Goal: Information Seeking & Learning: Learn about a topic

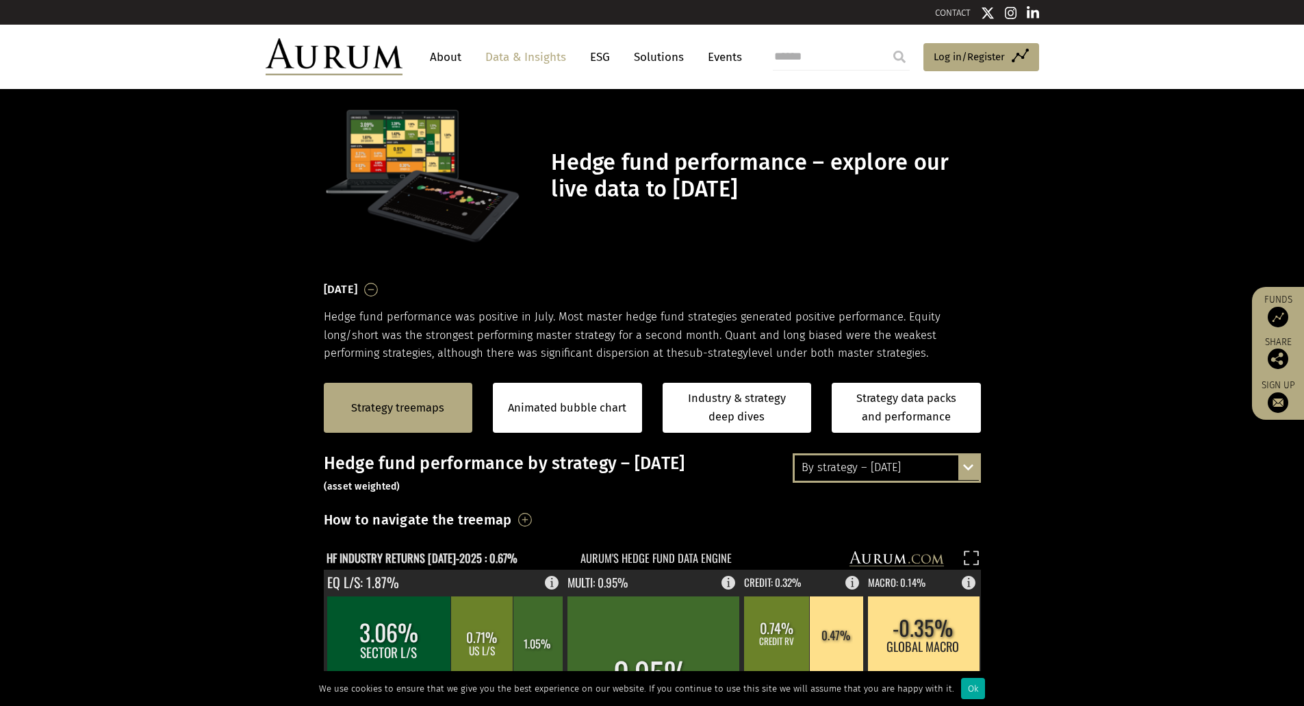
click at [978, 478] on div "By strategy – July 2025 By strategy – July 2025 By strategy – year to date 2016…" at bounding box center [887, 467] width 188 height 29
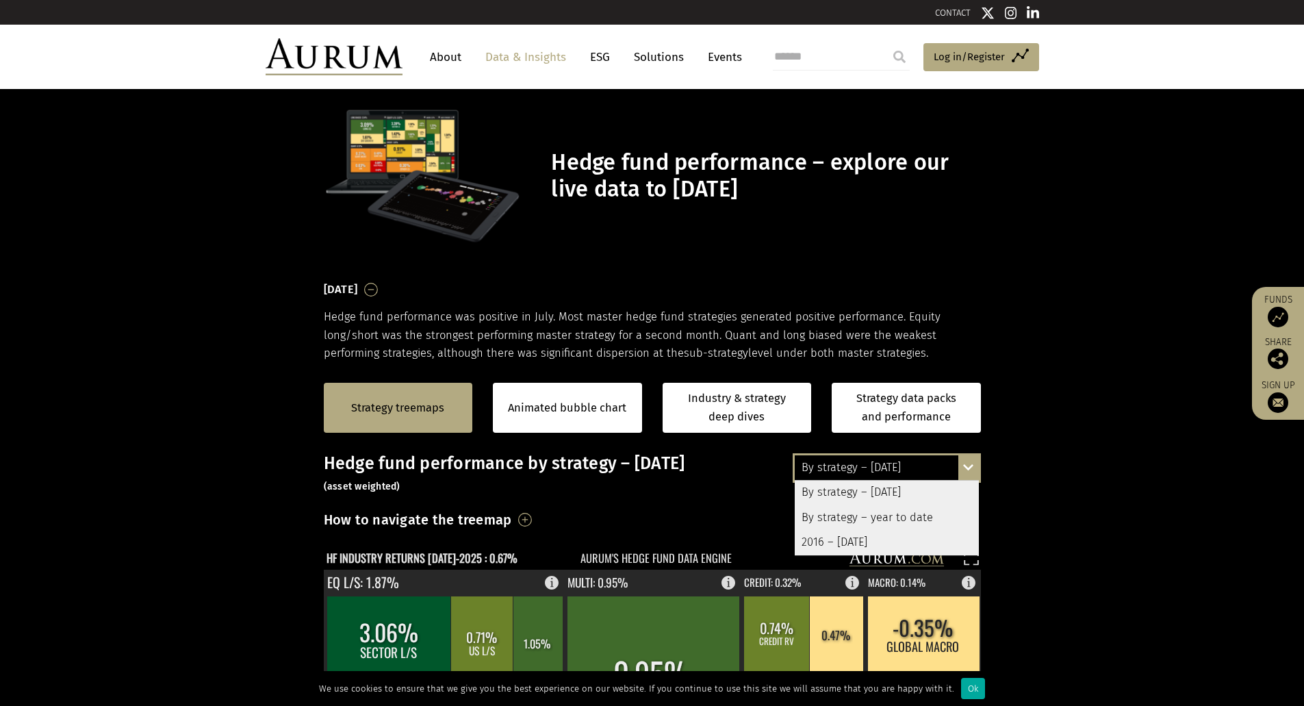
click at [852, 518] on div "By strategy – year to date" at bounding box center [887, 517] width 184 height 25
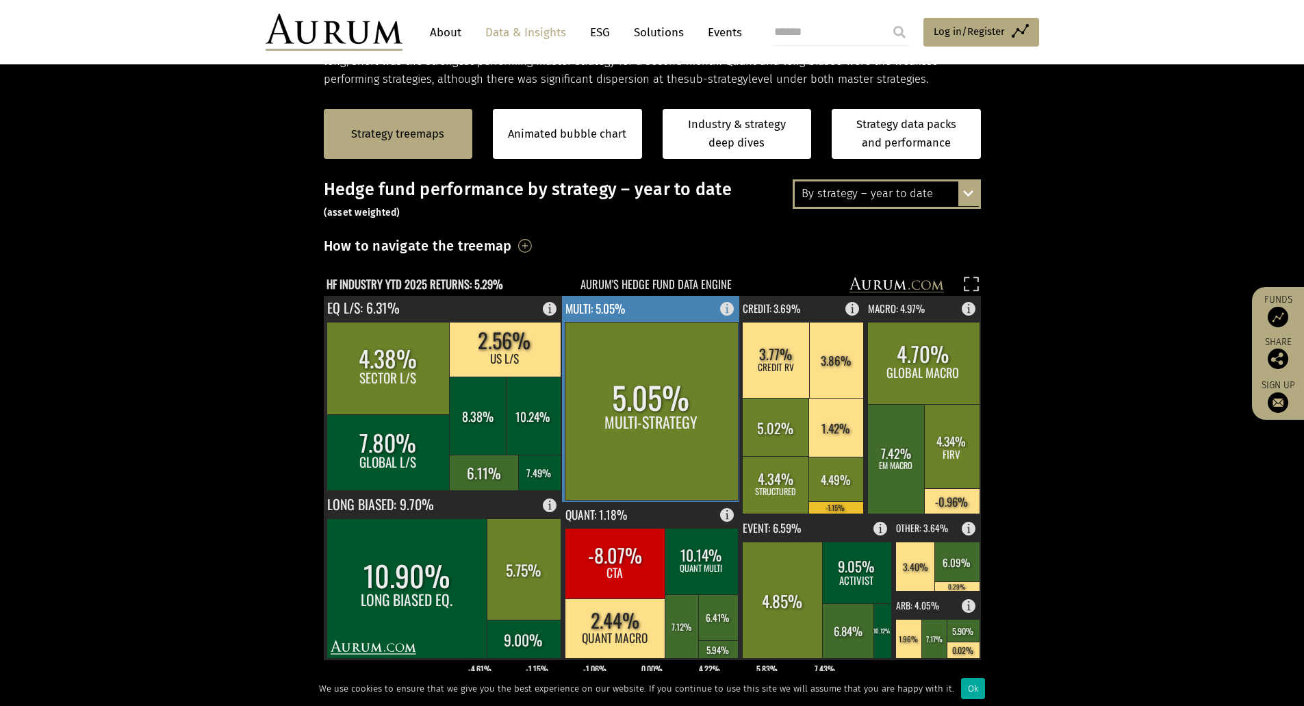
click at [700, 312] on rect at bounding box center [651, 399] width 179 height 206
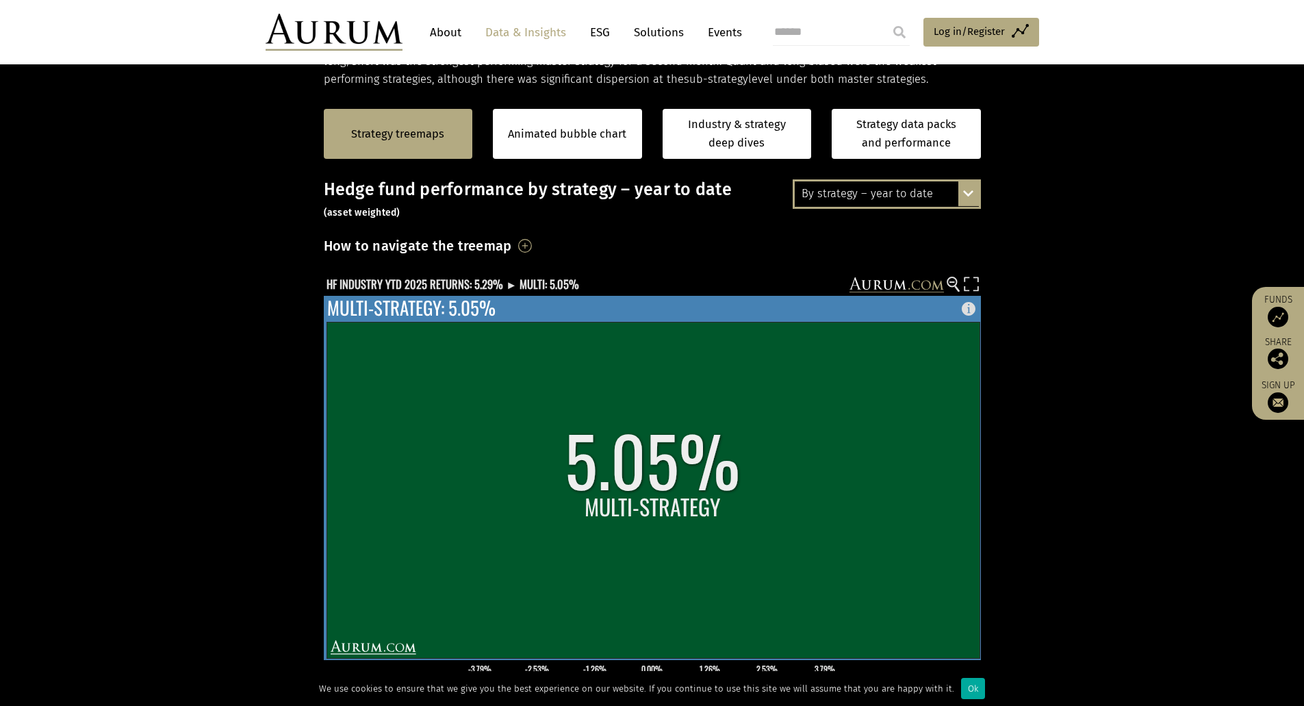
click at [624, 551] on rect at bounding box center [653, 490] width 653 height 336
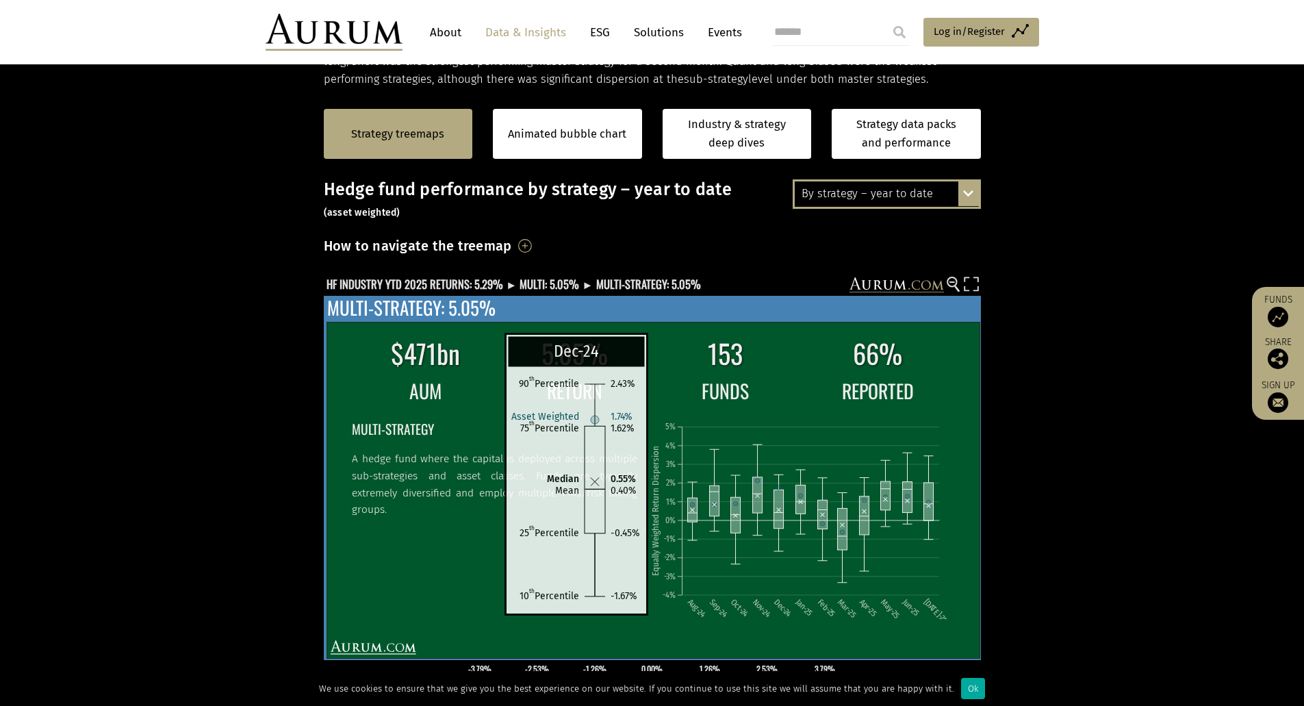
click at [777, 520] on rect at bounding box center [779, 509] width 10 height 38
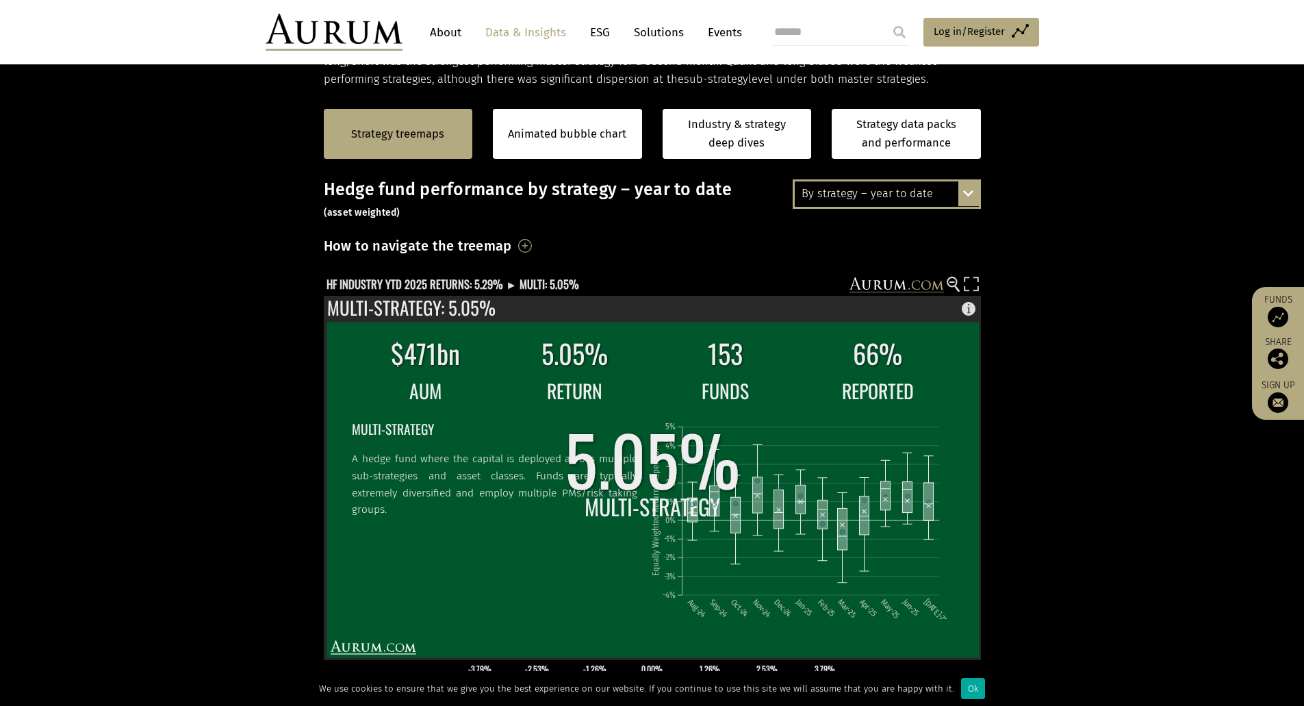
click at [720, 464] on rect at bounding box center [652, 490] width 653 height 336
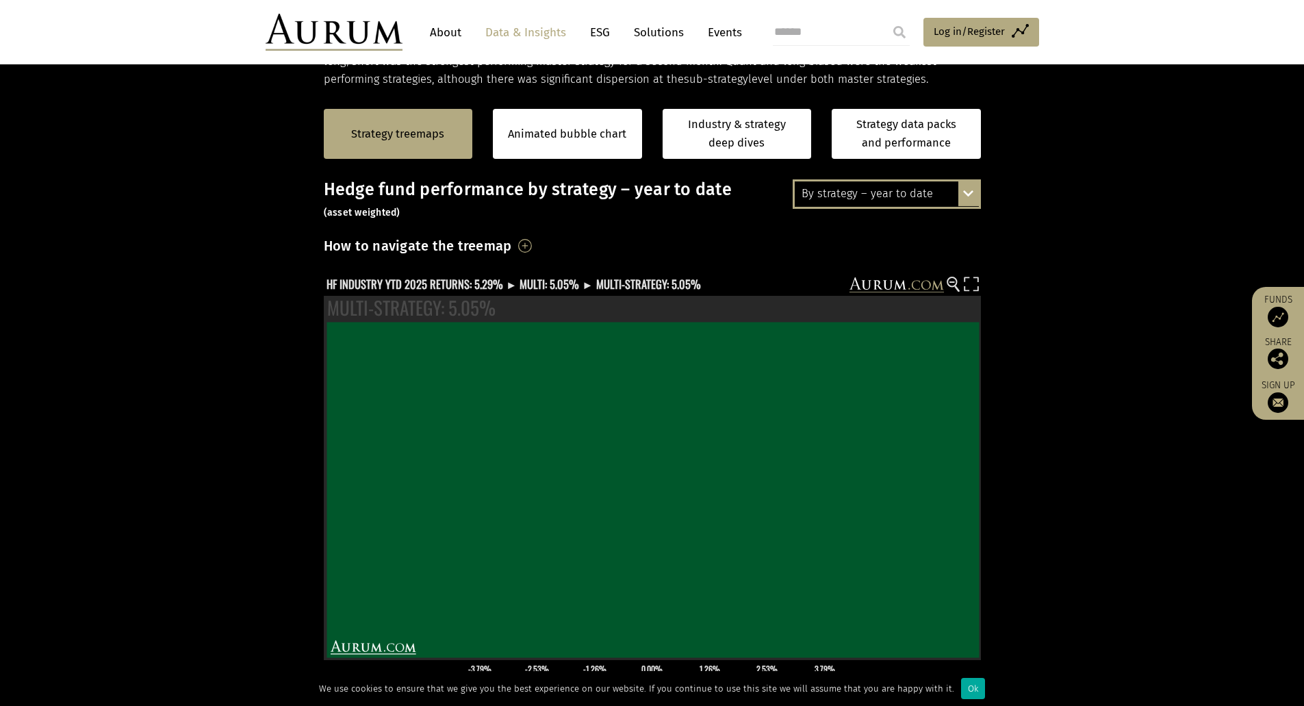
click at [1106, 341] on section "Strategy treemaps Animated bubble chart Industry & strategy deep dives Strategy…" at bounding box center [652, 516] width 1304 height 856
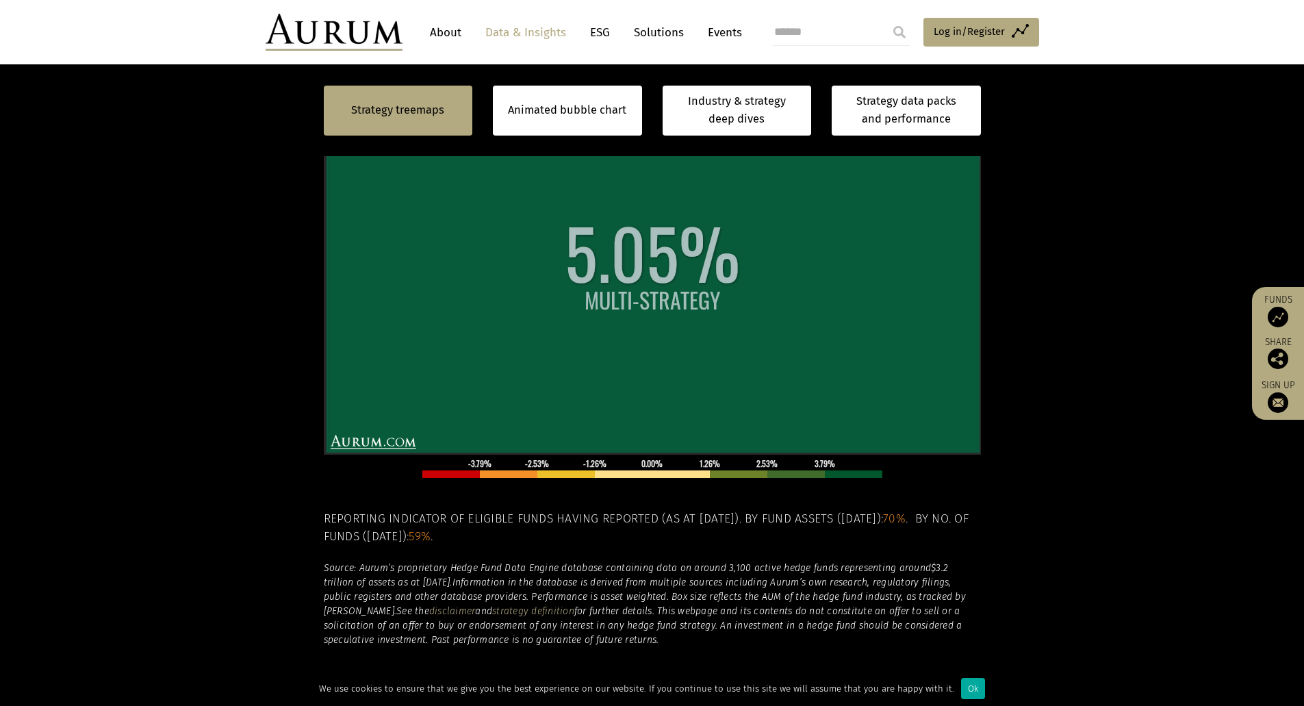
scroll to position [342, 0]
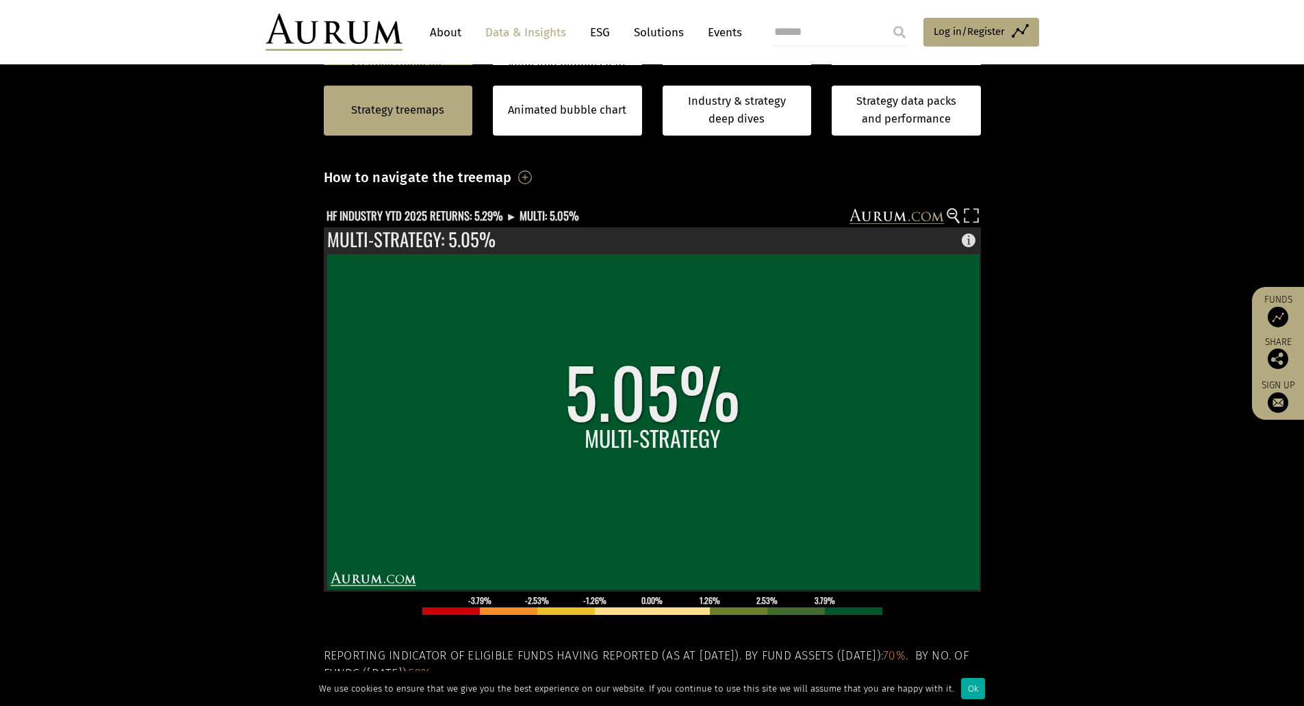
click at [1065, 318] on section "Strategy treemaps Animated bubble chart Industry & strategy deep dives Strategy…" at bounding box center [652, 448] width 1304 height 856
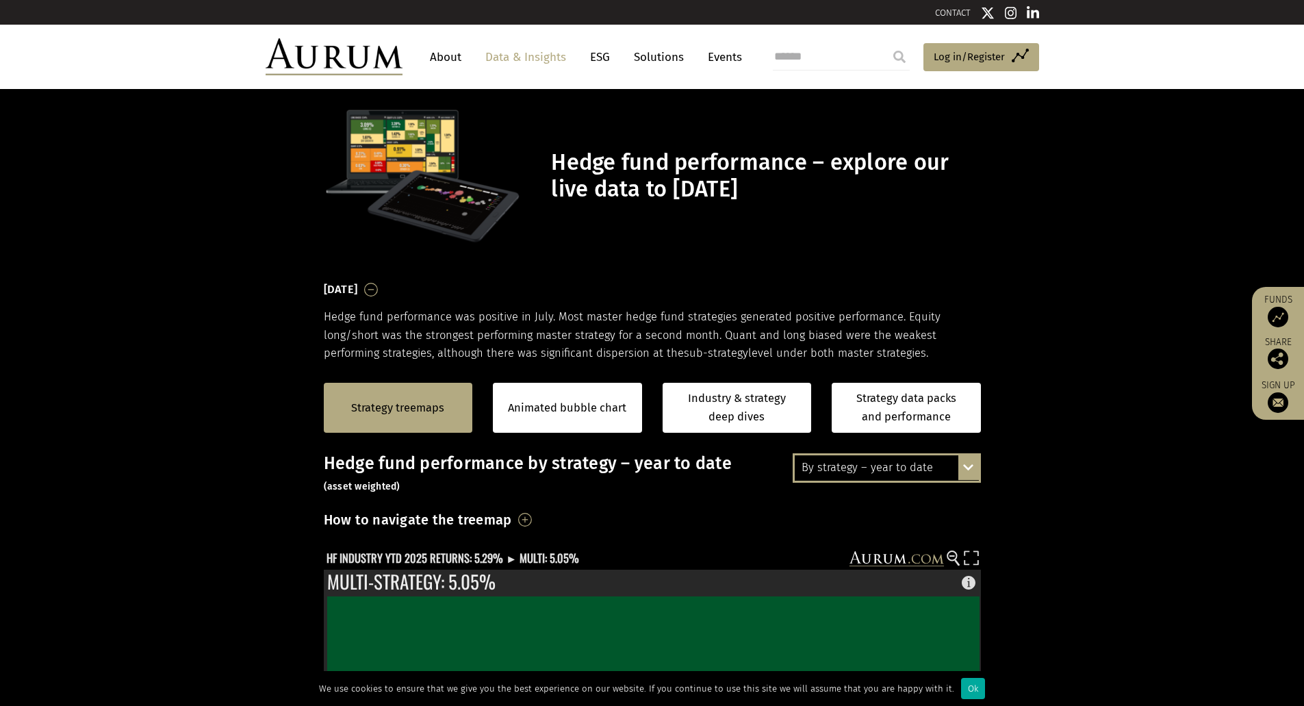
click at [1079, 388] on div "Strategy treemaps Animated bubble chart Industry & strategy deep dives Strategy…" at bounding box center [652, 407] width 1304 height 91
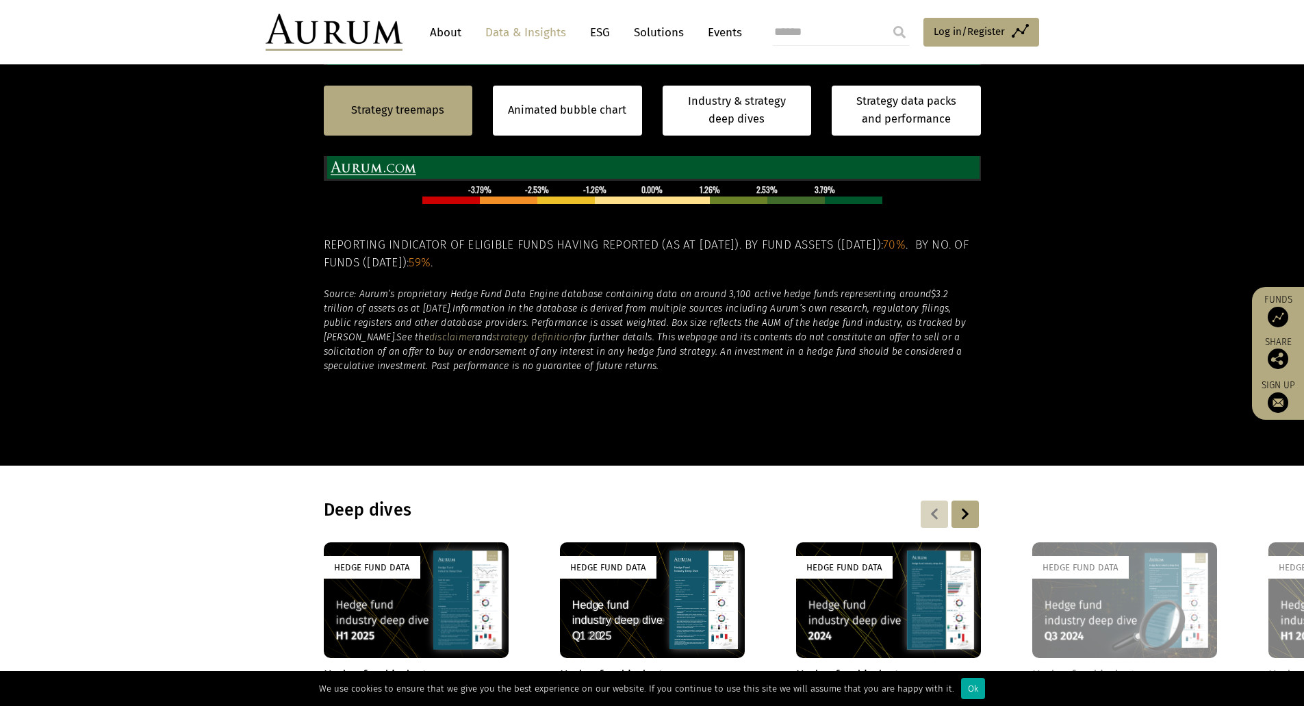
scroll to position [1096, 0]
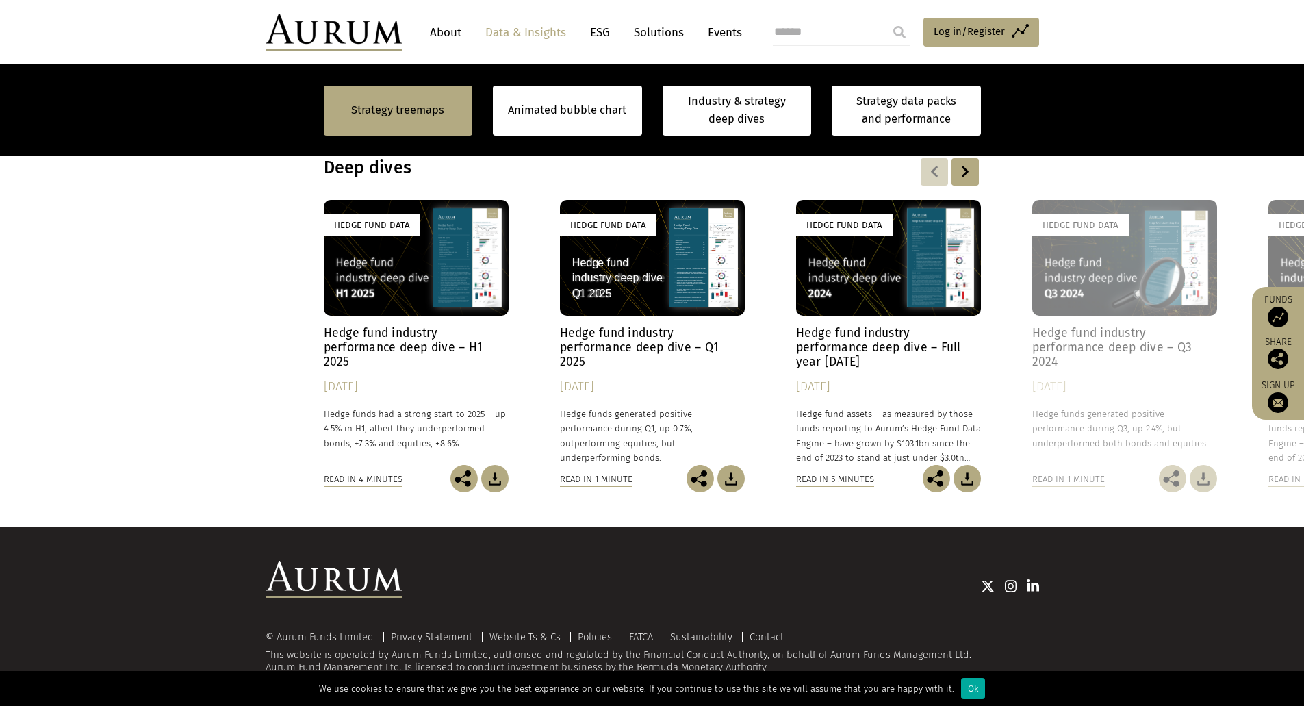
click at [411, 299] on div "Hedge Fund Data" at bounding box center [416, 258] width 185 height 116
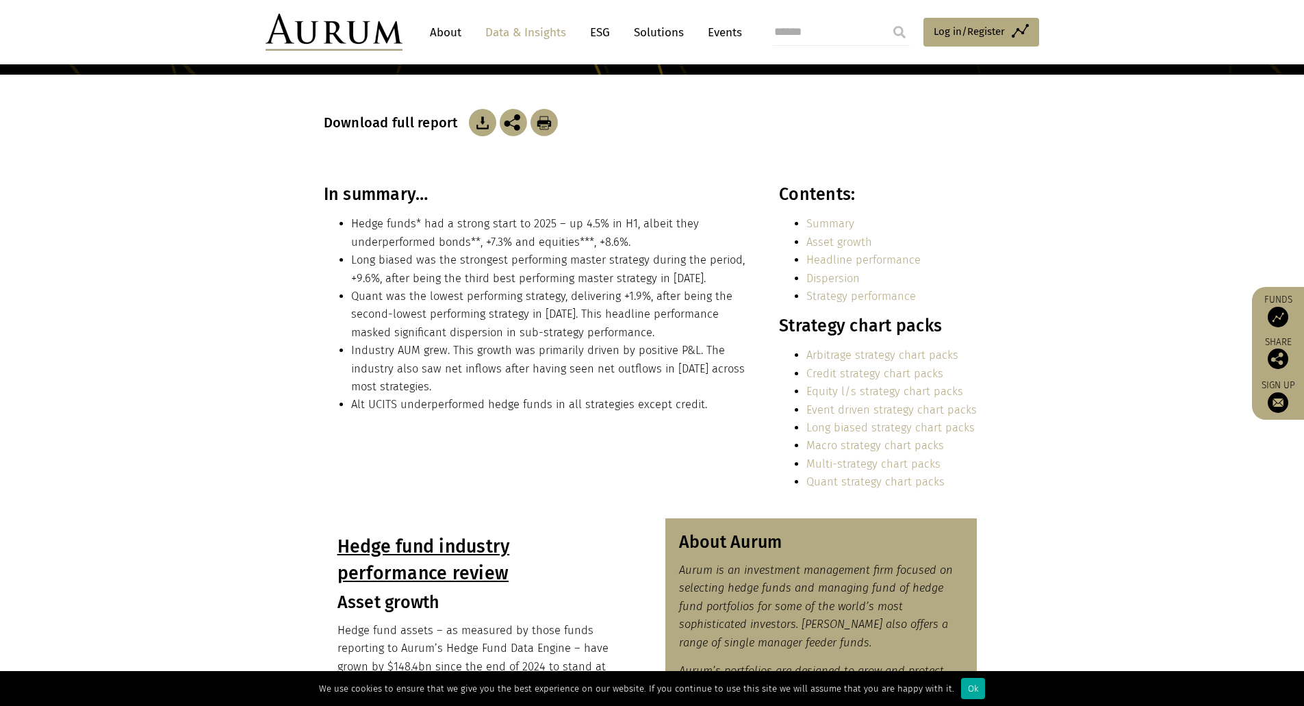
scroll to position [138, 0]
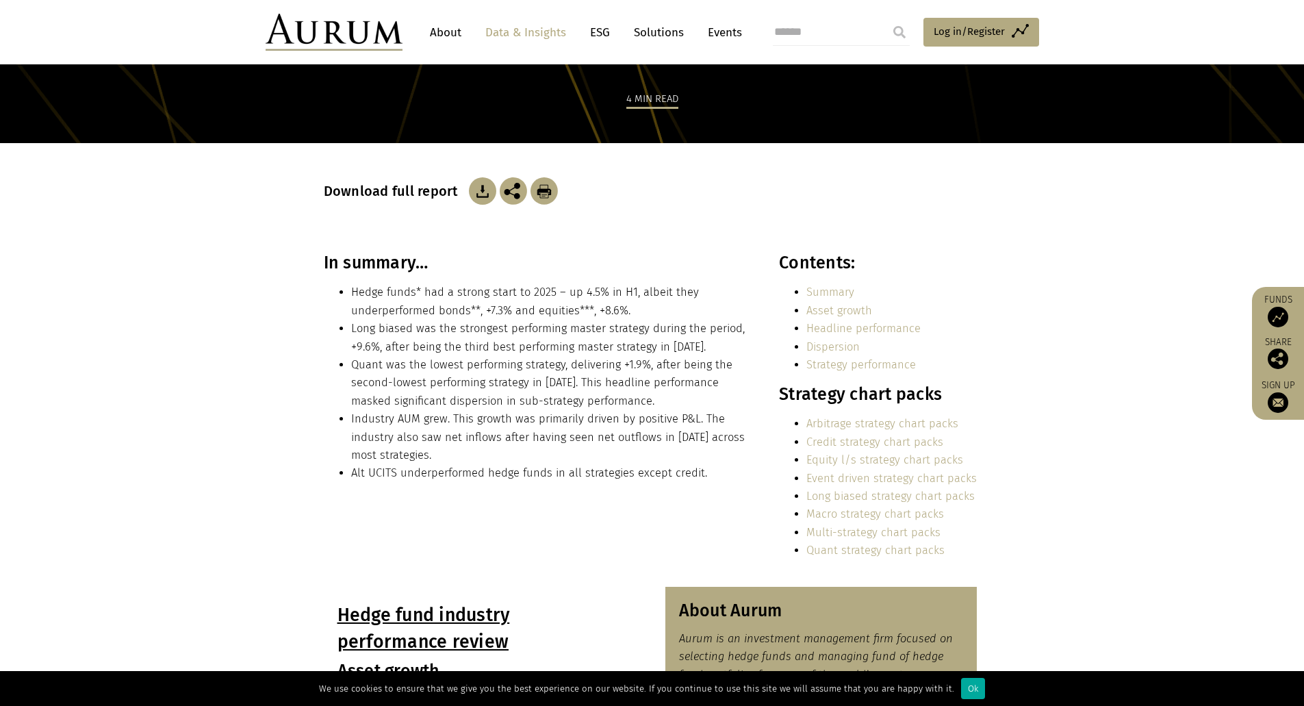
click at [1085, 277] on section "In summary… Hedge funds* had a strong start to 2025 – up 4.5% in H1, albeit the…" at bounding box center [652, 420] width 1304 height 334
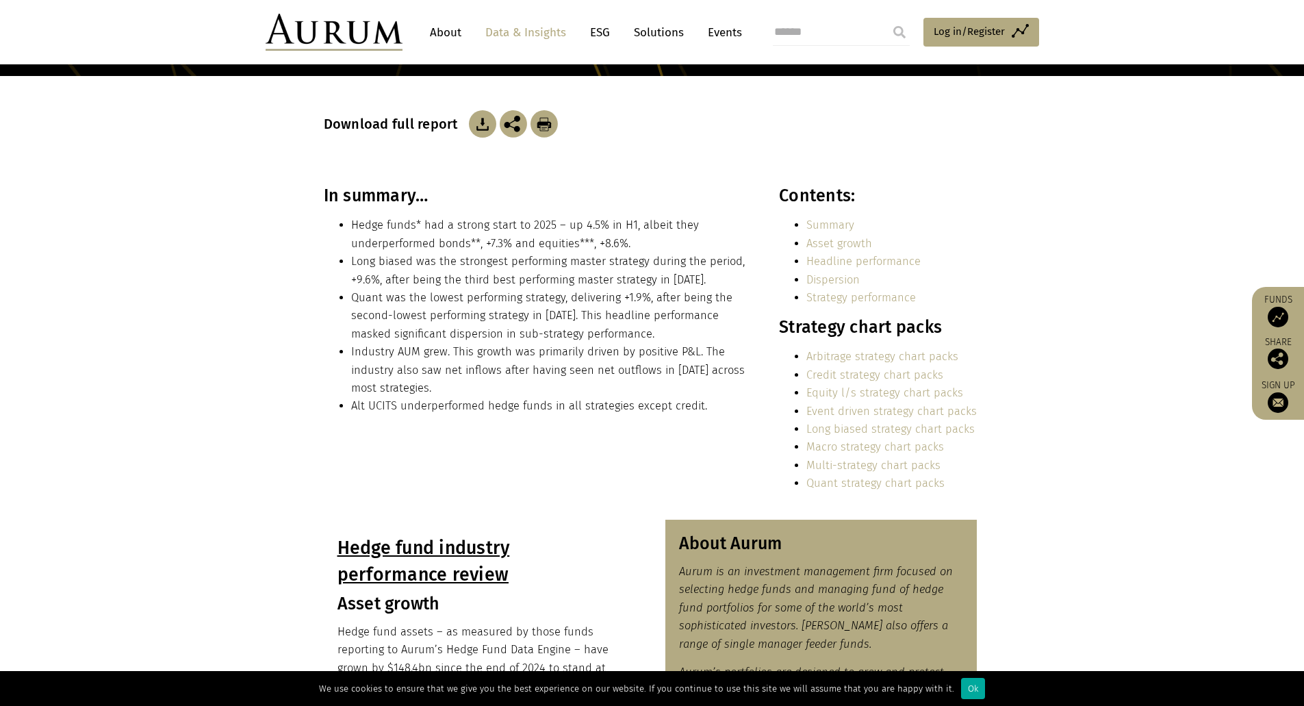
scroll to position [0, 0]
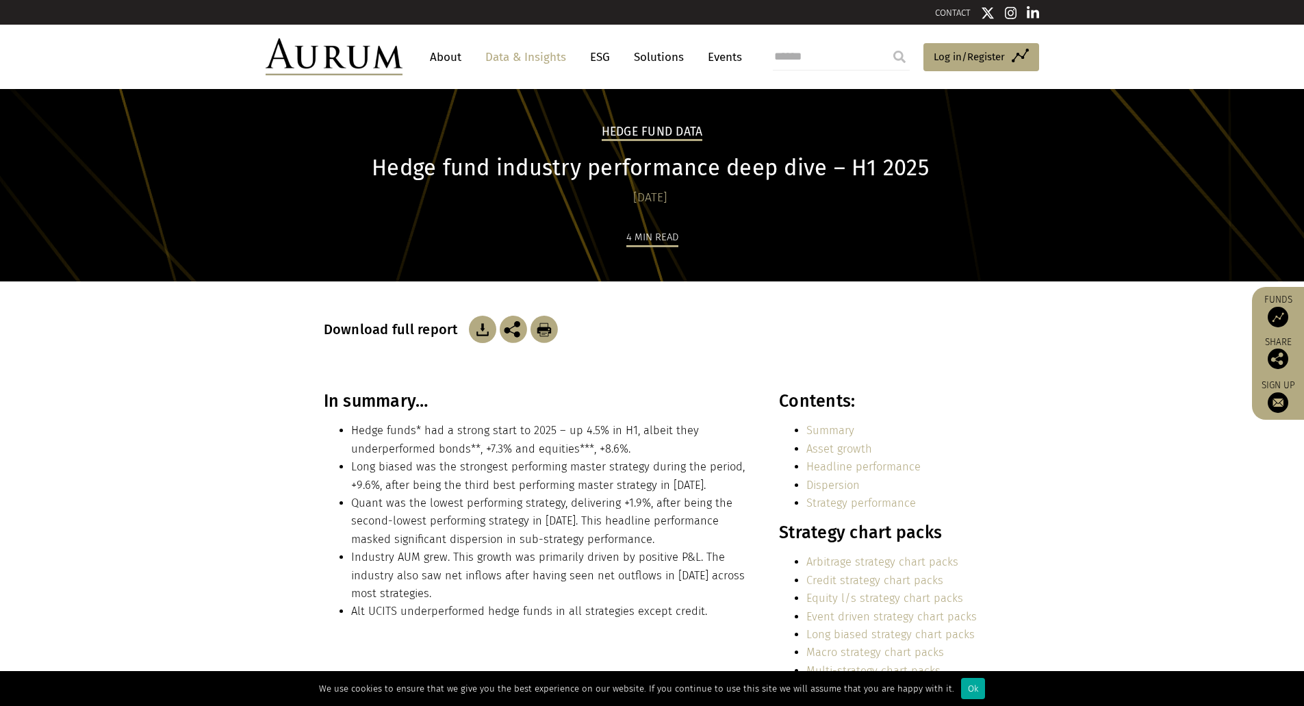
click at [268, 537] on section "In summary… Hedge funds* had a strong start to 2025 – up 4.5% in H1, albeit the…" at bounding box center [652, 558] width 1304 height 334
click at [256, 529] on section "In summary… Hedge funds* had a strong start to 2025 – up 4.5% in H1, albeit the…" at bounding box center [652, 558] width 1304 height 334
click at [129, 443] on section "In summary… Hedge funds* had a strong start to 2025 – up 4.5% in H1, albeit the…" at bounding box center [652, 558] width 1304 height 334
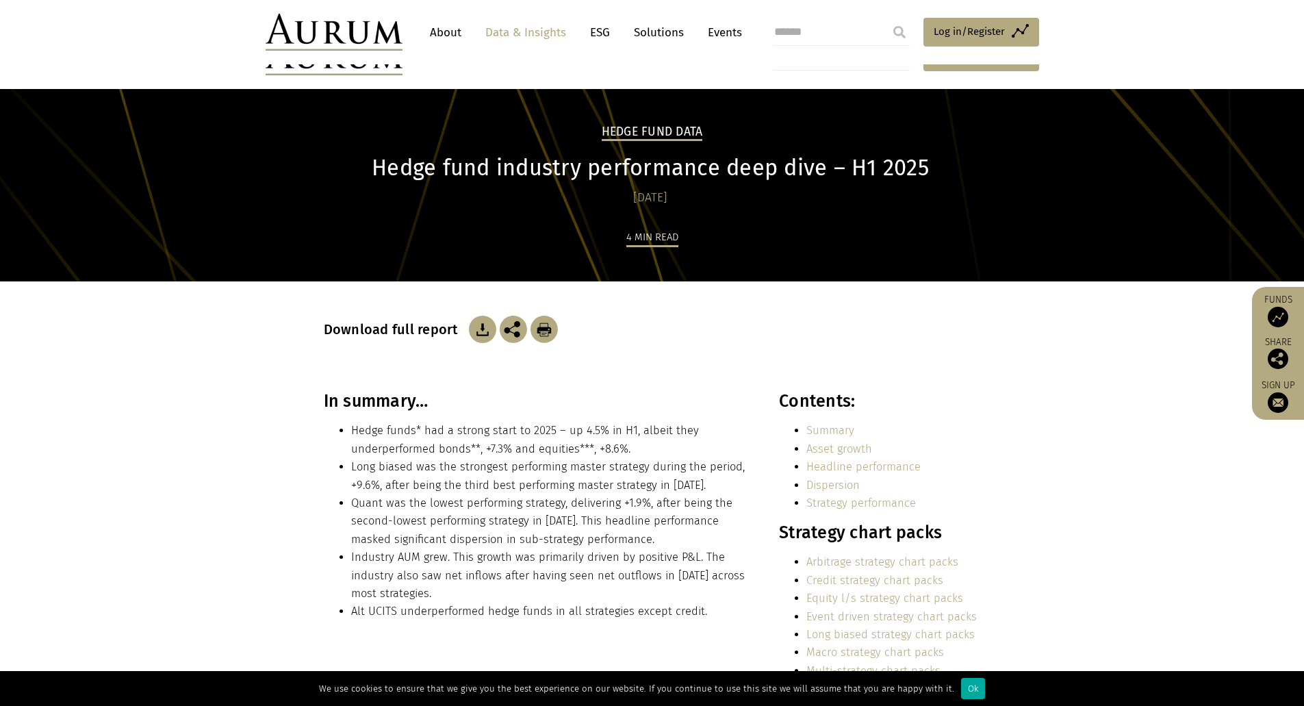
scroll to position [274, 0]
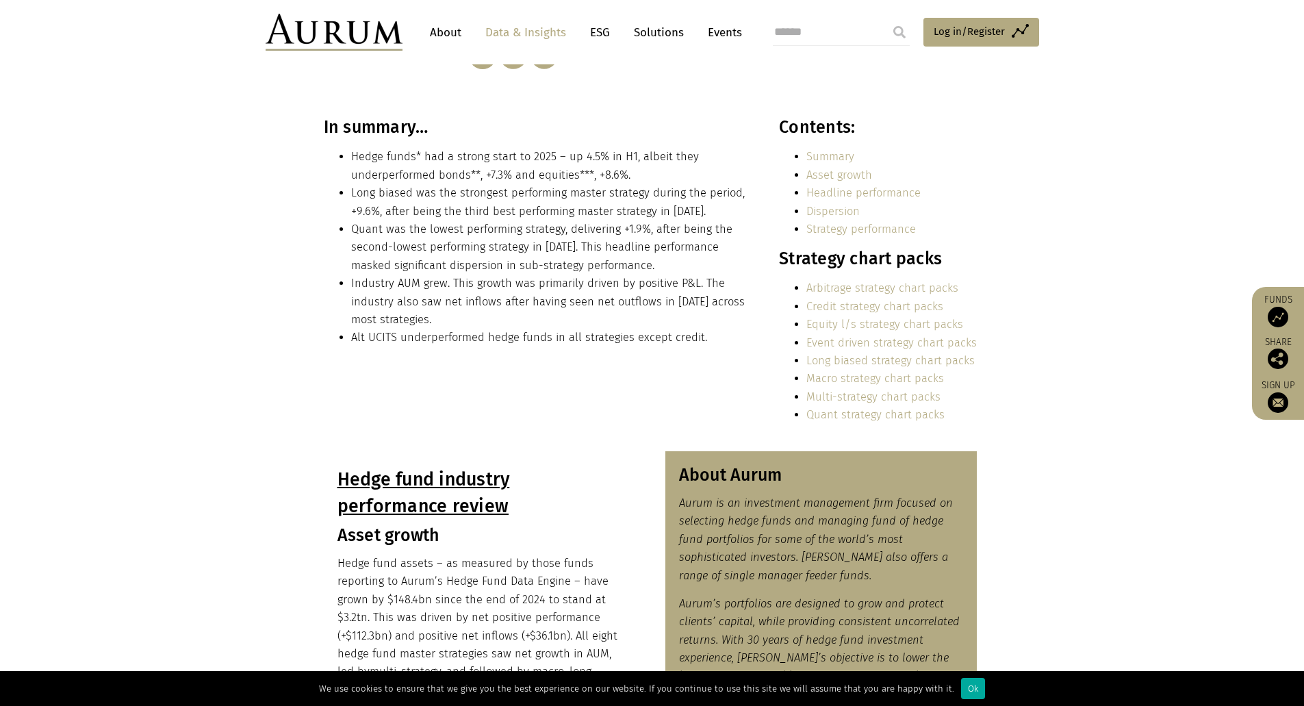
click at [225, 364] on section "In summary… Hedge funds* had a strong start to 2025 – up 4.5% in H1, albeit the…" at bounding box center [652, 284] width 1304 height 334
